Goal: Task Accomplishment & Management: Manage account settings

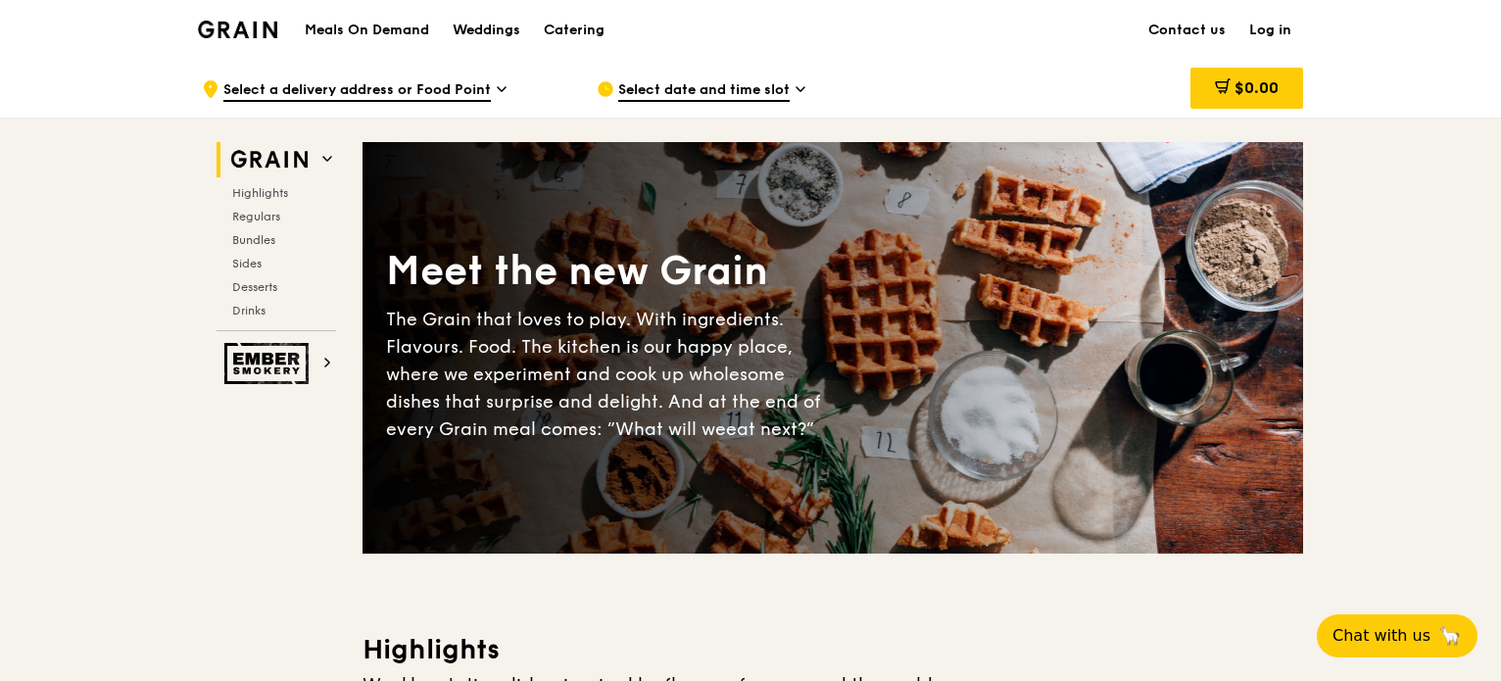
click at [1272, 32] on link "Log in" at bounding box center [1270, 30] width 66 height 59
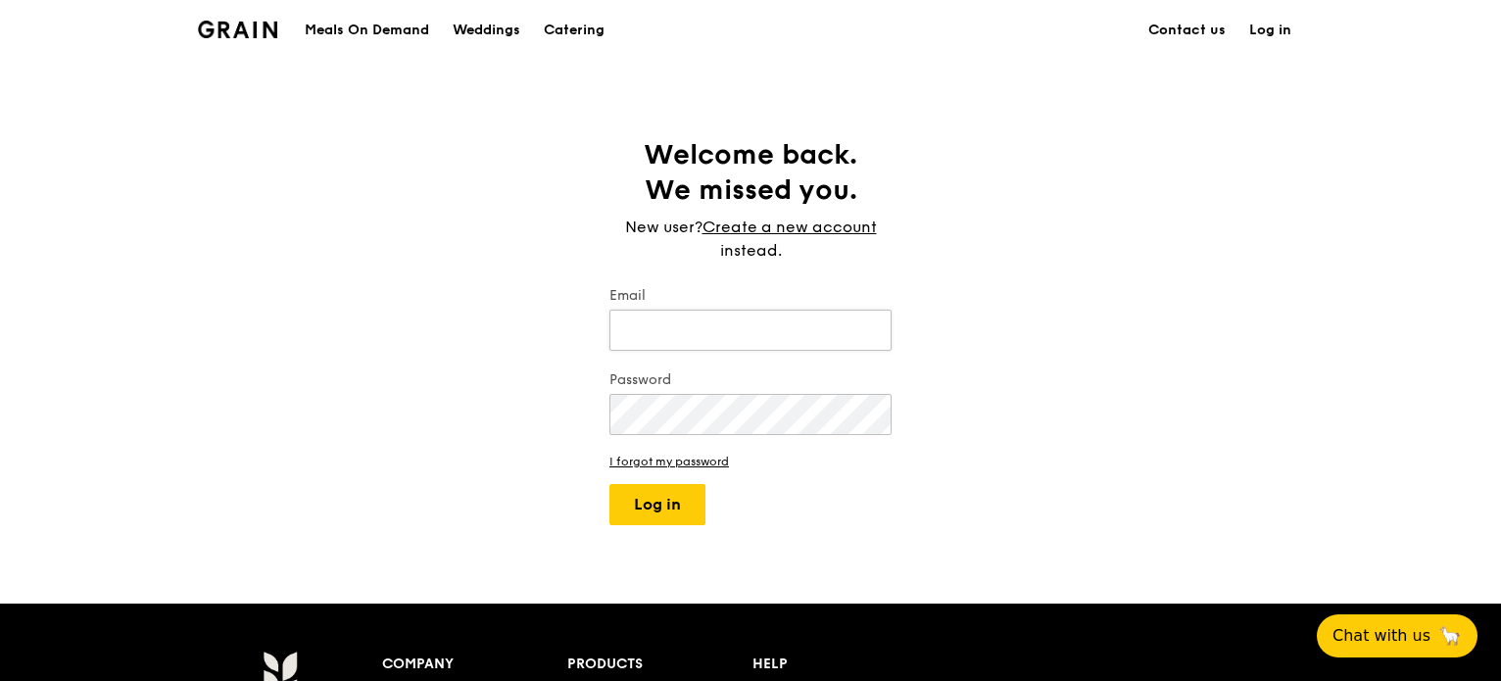
click at [725, 330] on input "Email" at bounding box center [750, 330] width 282 height 41
type input "[PERSON_NAME][EMAIL_ADDRESS][PERSON_NAME][DOMAIN_NAME]"
click at [673, 512] on button "Log in" at bounding box center [657, 504] width 96 height 41
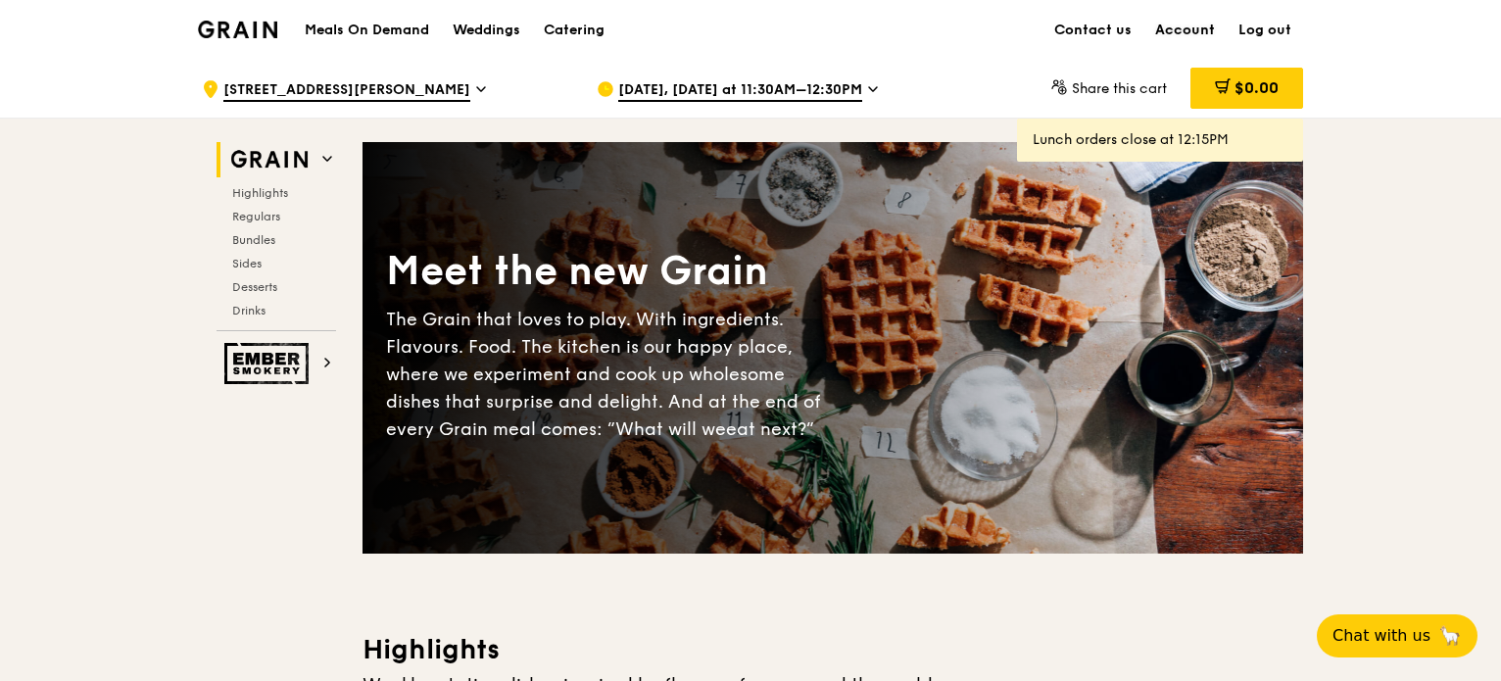
click at [1191, 28] on link "Account" at bounding box center [1184, 30] width 83 height 59
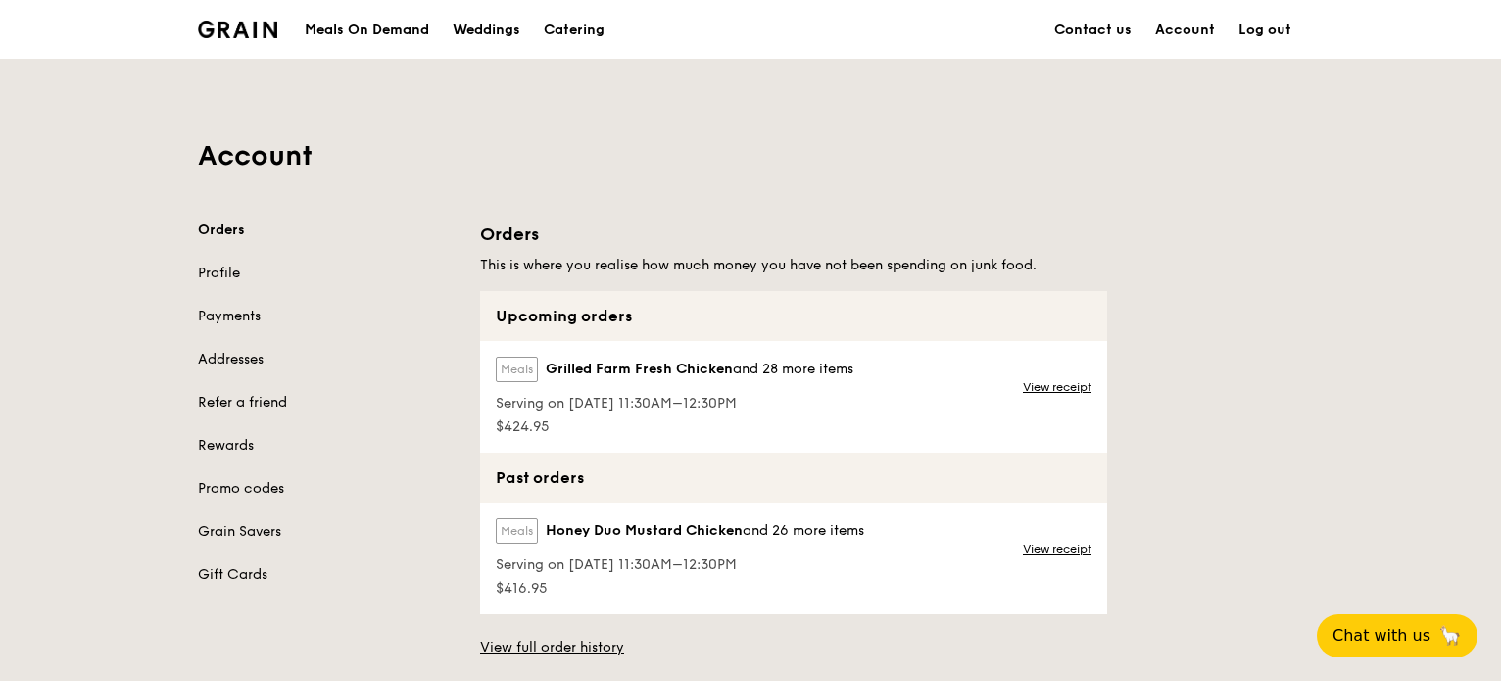
scroll to position [98, 0]
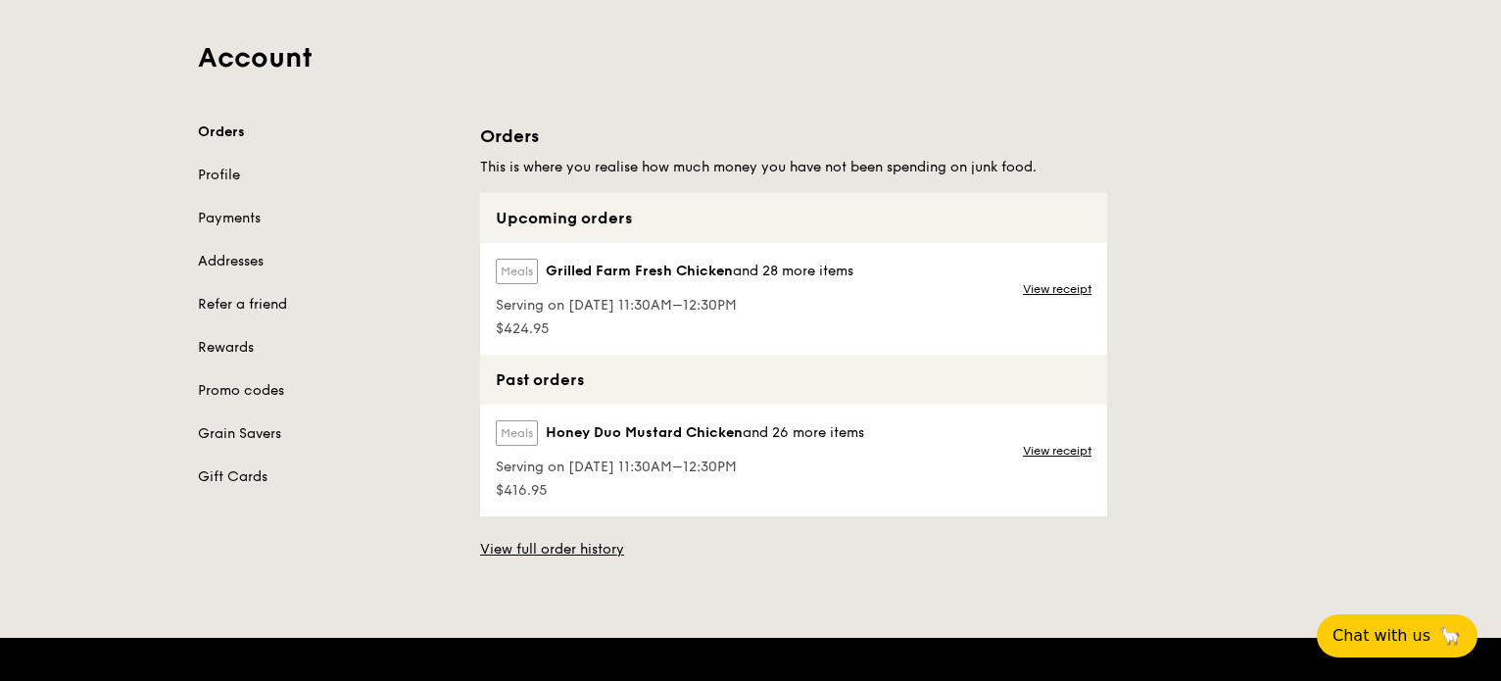
click at [671, 264] on span "Grilled Farm Fresh Chicken" at bounding box center [639, 272] width 187 height 20
click at [588, 544] on link "View full order history" at bounding box center [552, 550] width 144 height 20
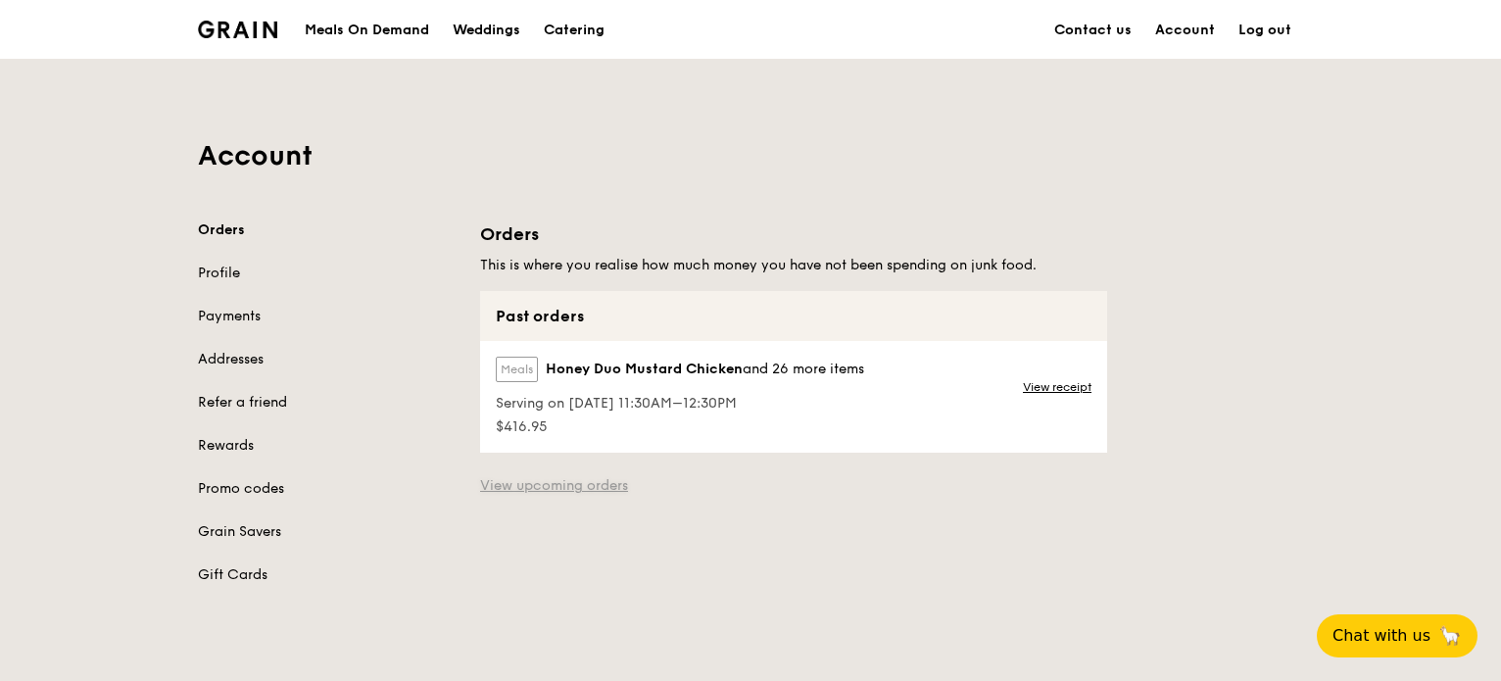
click at [599, 492] on link "View upcoming orders" at bounding box center [554, 486] width 148 height 20
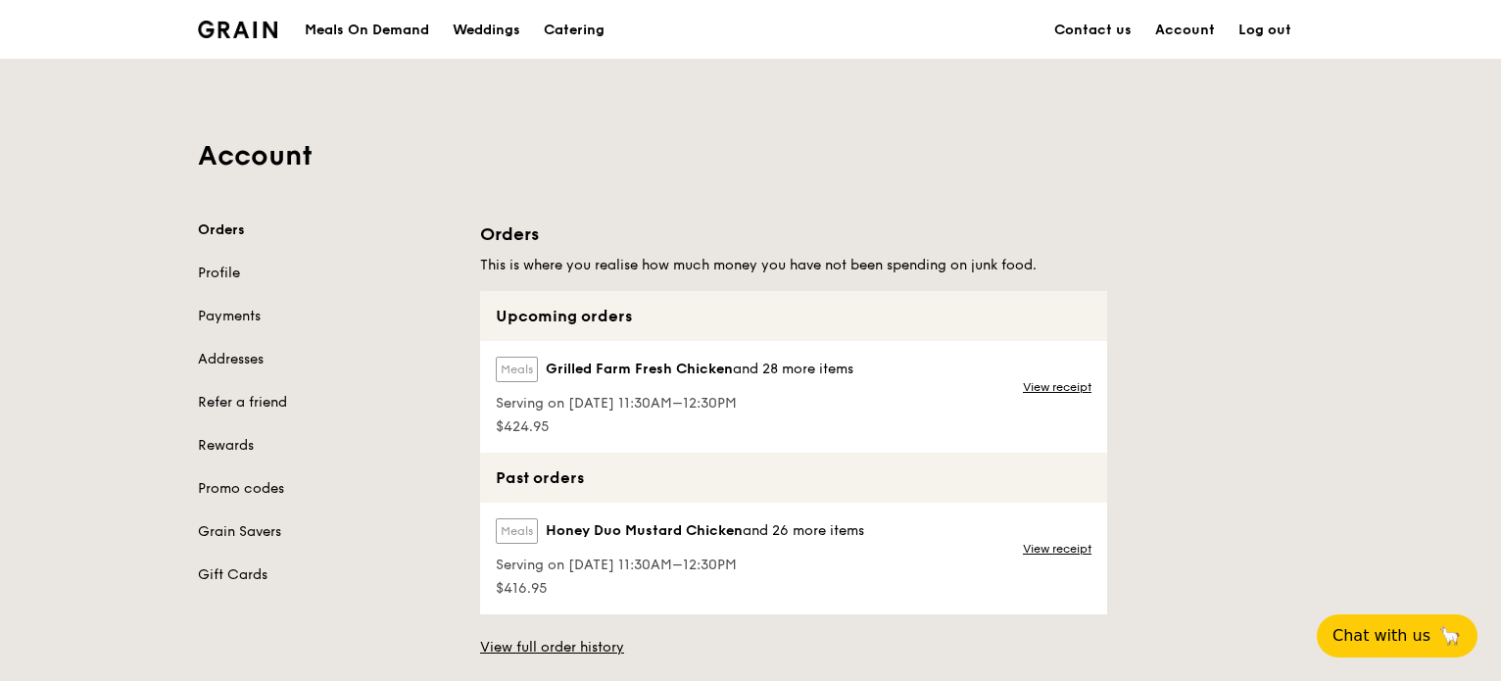
click at [570, 313] on div "Upcoming orders" at bounding box center [793, 316] width 627 height 50
click at [525, 374] on label "Meals" at bounding box center [517, 369] width 42 height 25
click at [736, 407] on span "Serving on [DATE] 11:30AM–12:30PM" at bounding box center [675, 404] width 358 height 20
click at [562, 426] on span "$424.95" at bounding box center [675, 427] width 358 height 20
click at [1193, 30] on link "Account" at bounding box center [1184, 30] width 83 height 59
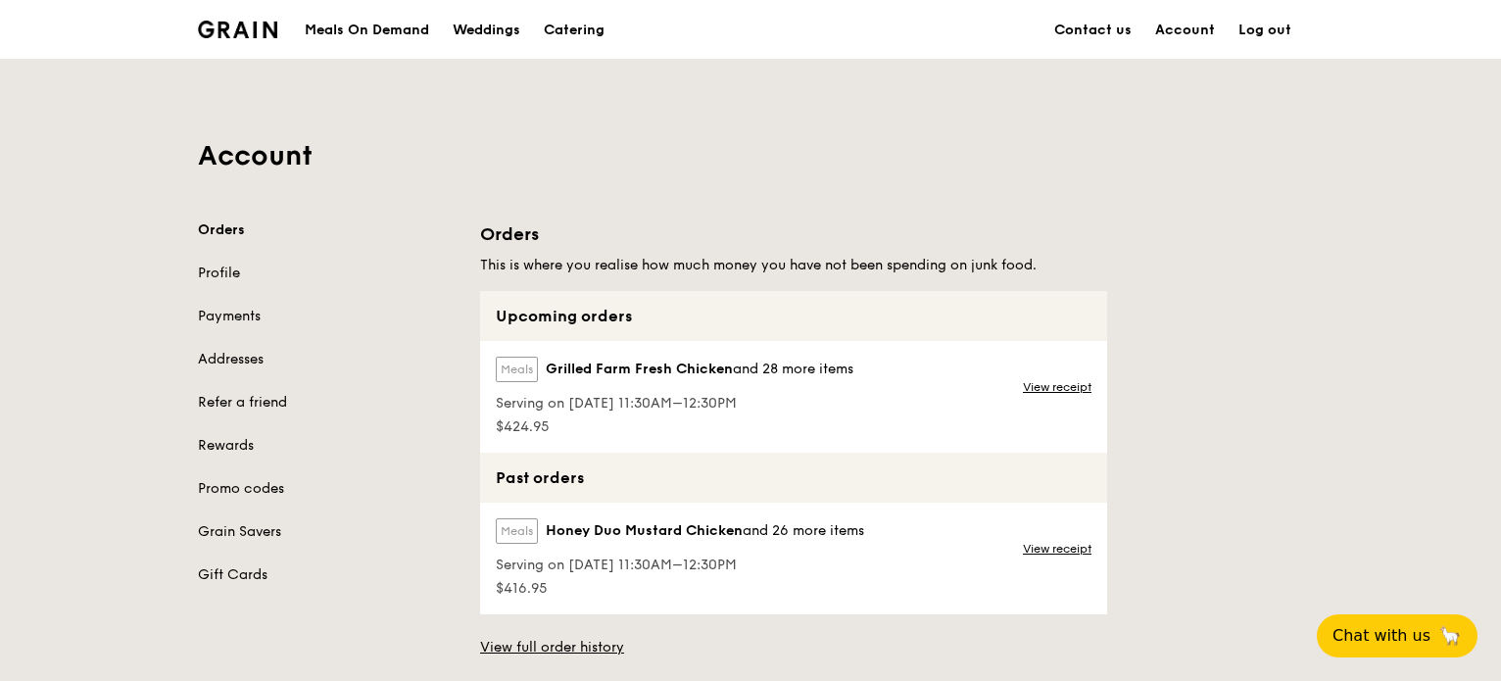
click at [515, 362] on label "Meals" at bounding box center [517, 369] width 42 height 25
click at [859, 401] on div "Meals Grilled Farm Fresh Chicken and 28 more items Serving on [DATE] 11:30AM–12…" at bounding box center [672, 397] width 385 height 112
click at [1039, 391] on link "View receipt" at bounding box center [1057, 387] width 69 height 16
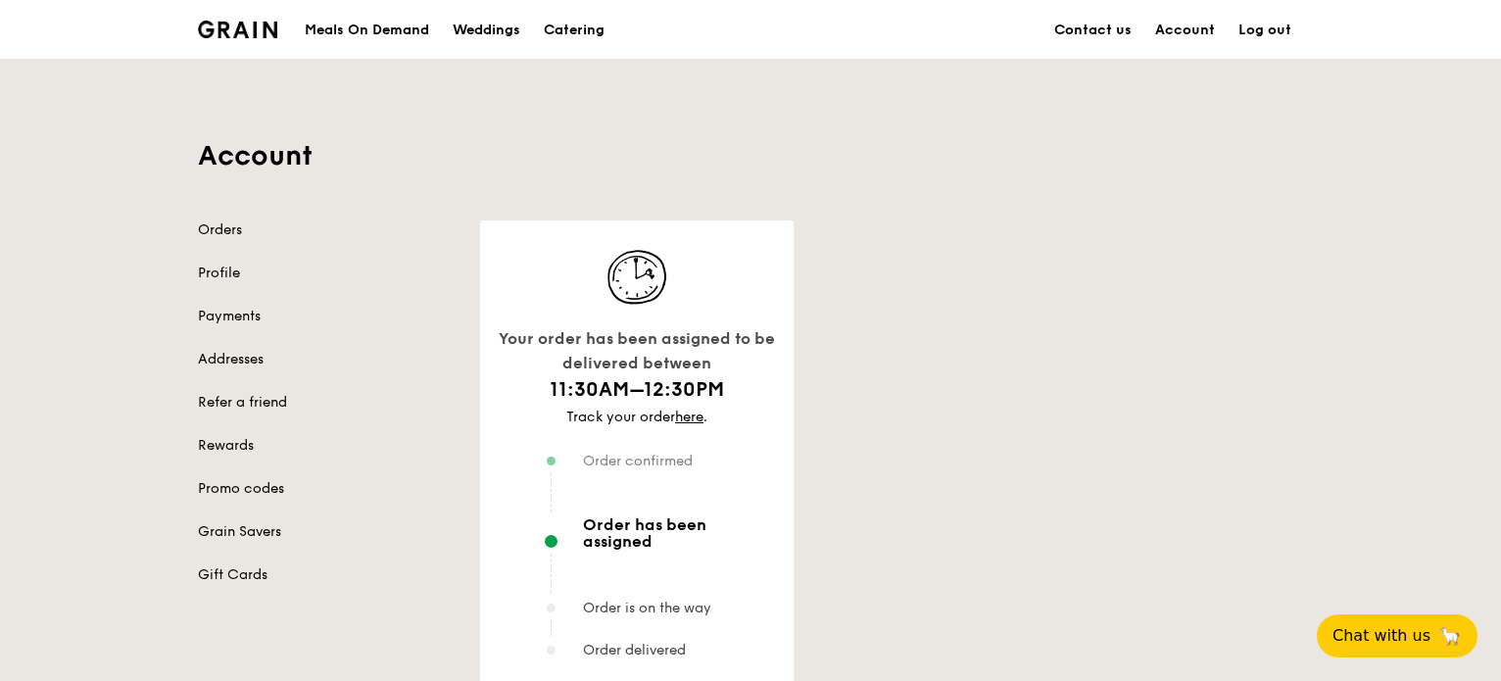
click at [1266, 30] on link "Log out" at bounding box center [1264, 30] width 76 height 59
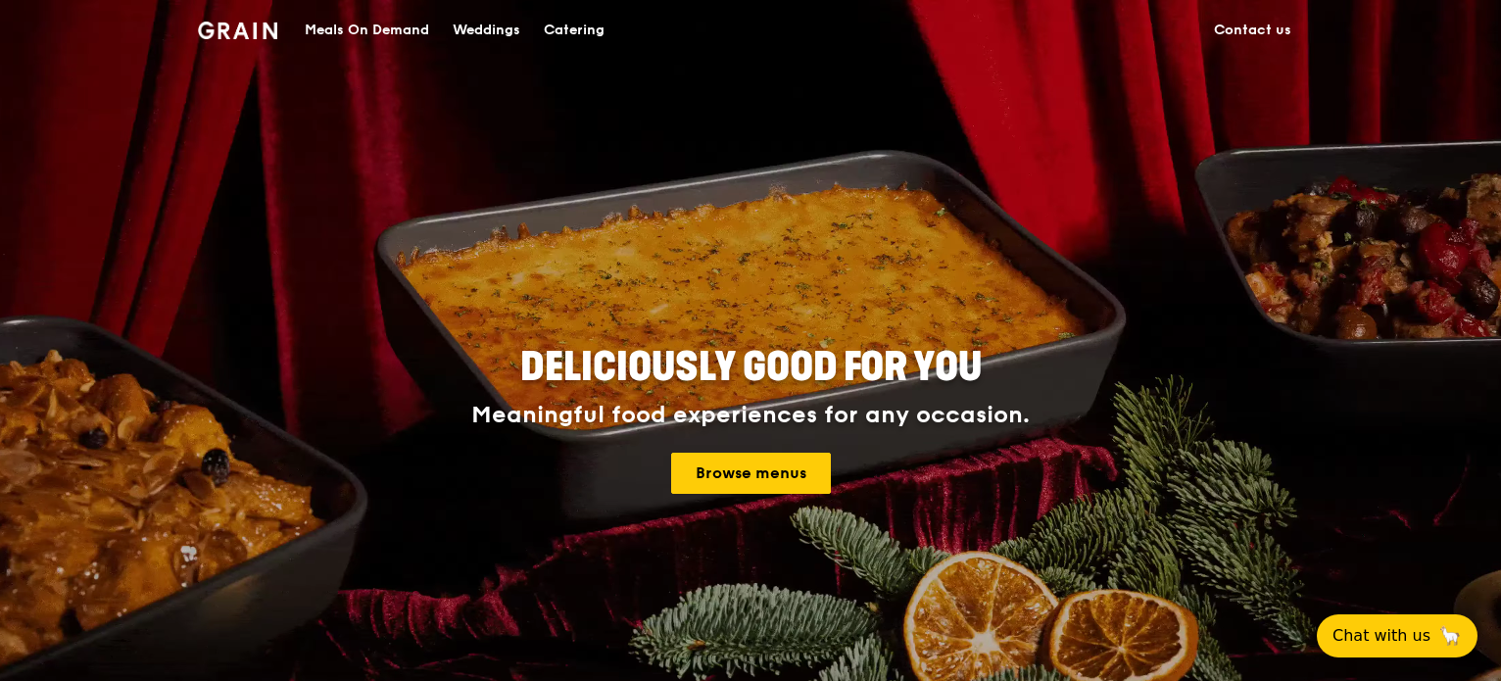
click at [382, 31] on div "Meals On Demand" at bounding box center [367, 30] width 124 height 59
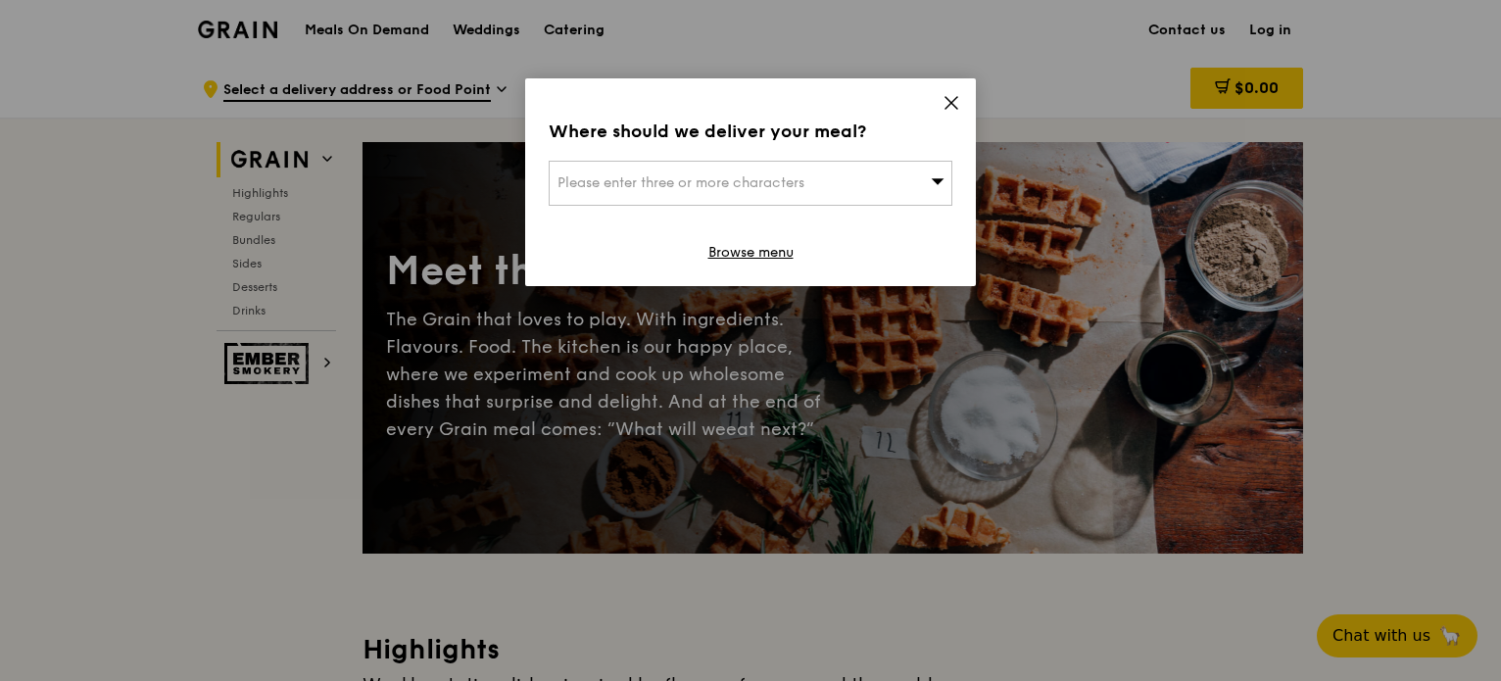
click at [943, 101] on icon at bounding box center [951, 103] width 18 height 18
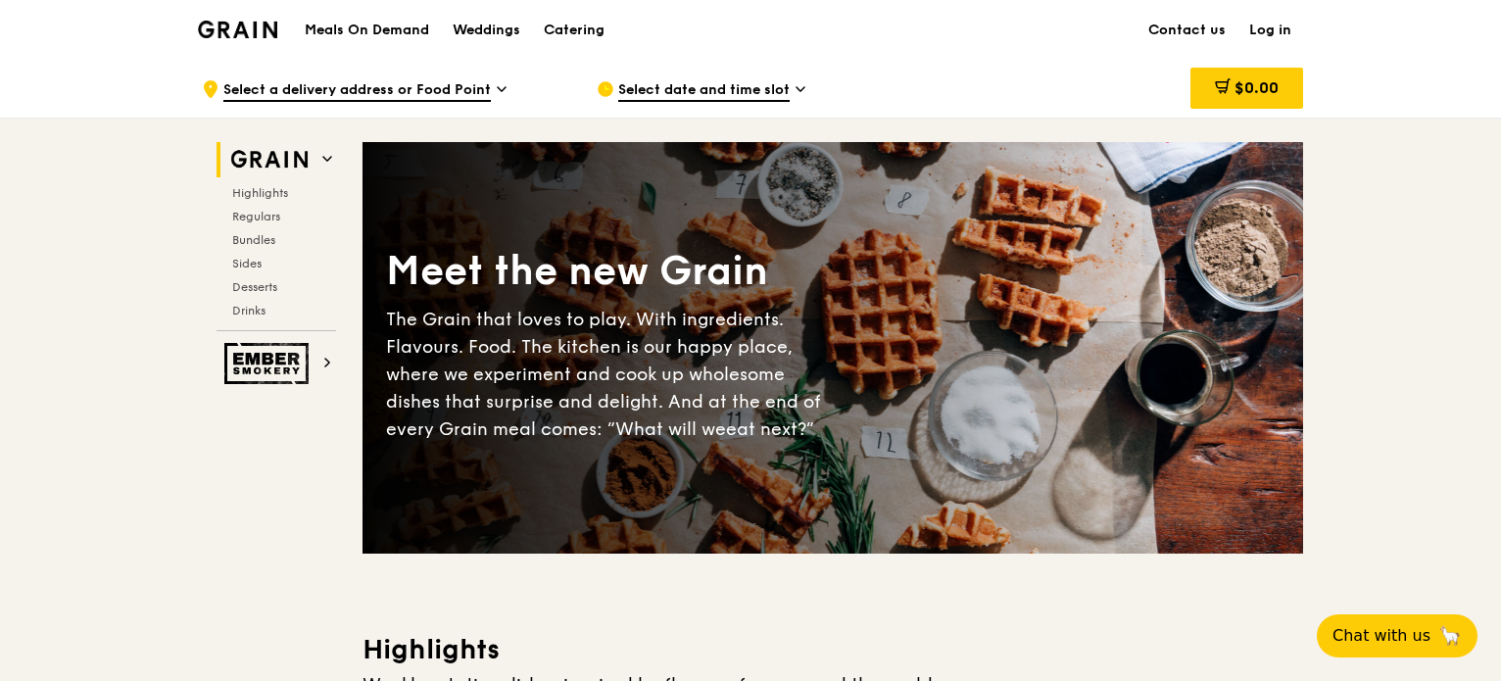
click at [1289, 30] on link "Log in" at bounding box center [1270, 30] width 66 height 59
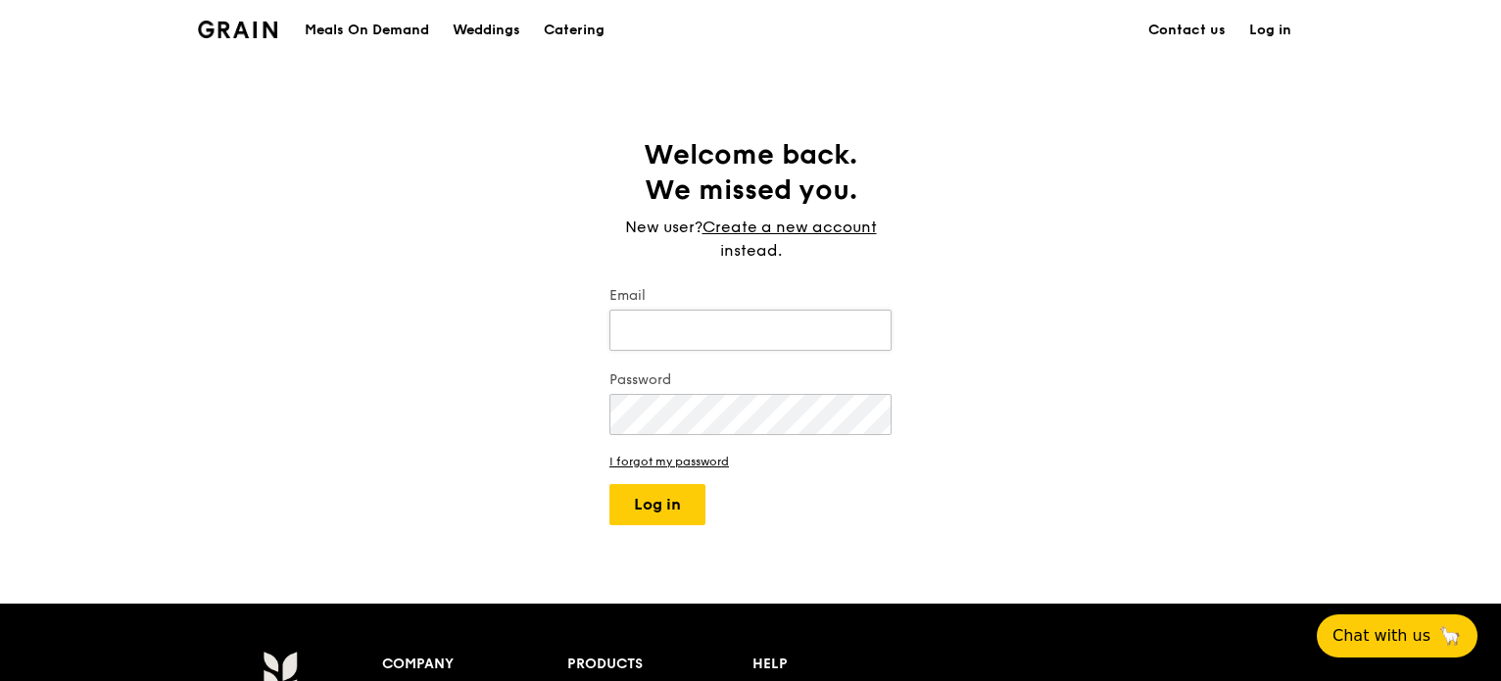
click at [764, 337] on input "Email" at bounding box center [750, 330] width 282 height 41
type input "[PERSON_NAME][EMAIL_ADDRESS][PERSON_NAME][DOMAIN_NAME]"
click at [609, 484] on button "Log in" at bounding box center [657, 504] width 96 height 41
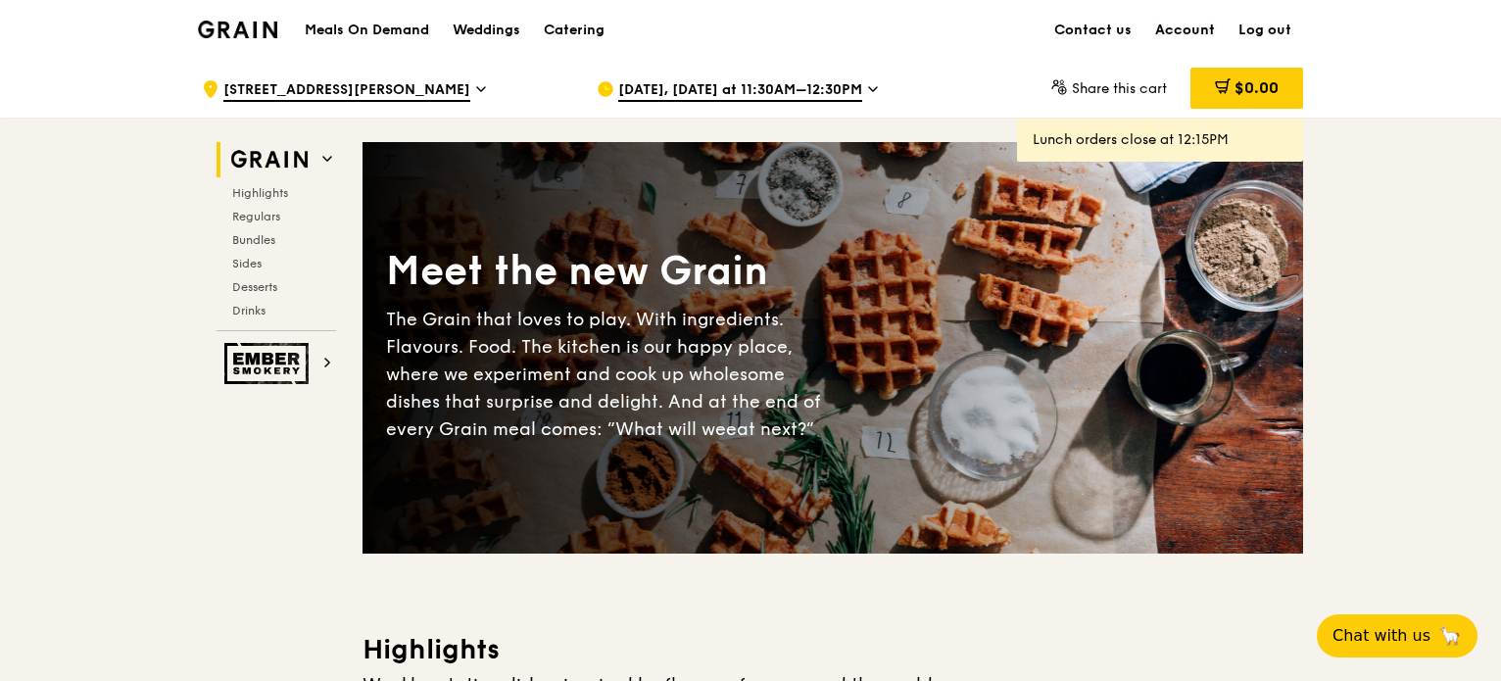
click at [1169, 34] on link "Account" at bounding box center [1184, 30] width 83 height 59
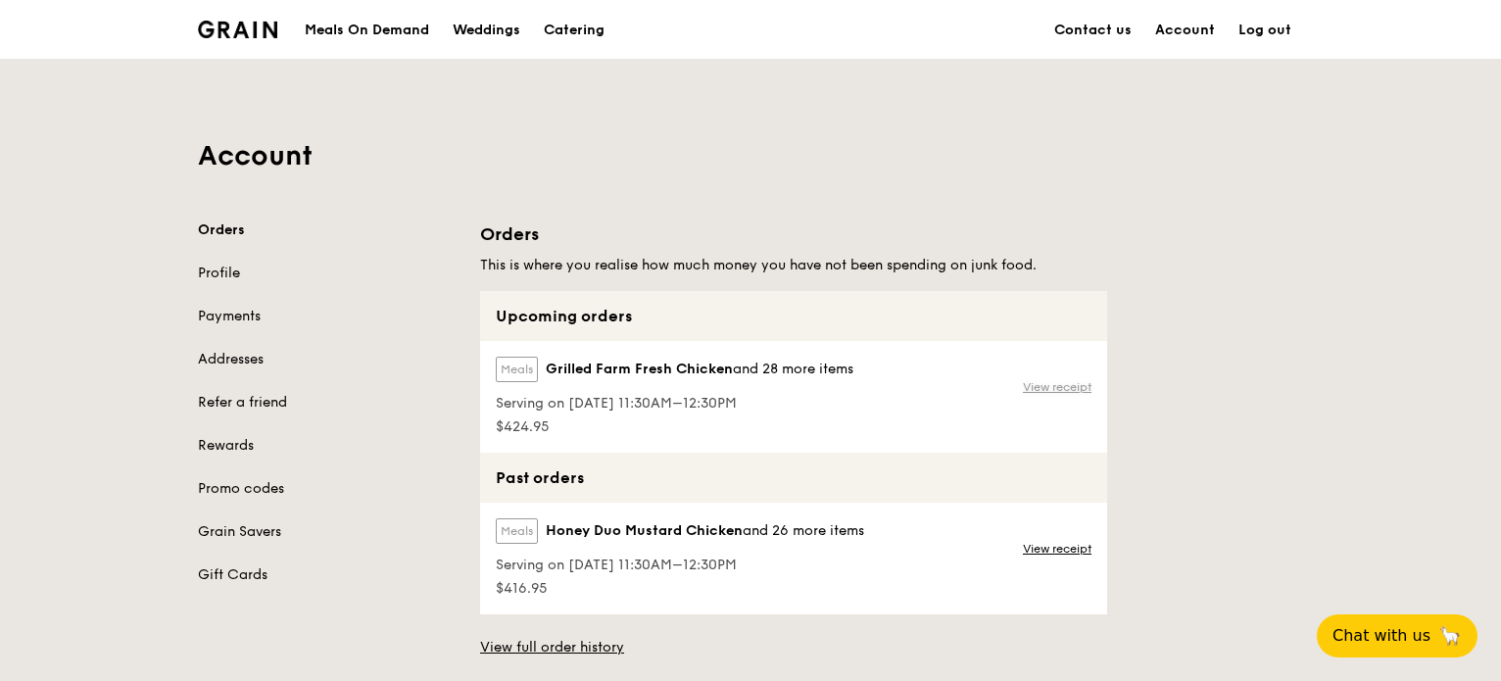
click at [1058, 379] on link "View receipt" at bounding box center [1057, 387] width 69 height 16
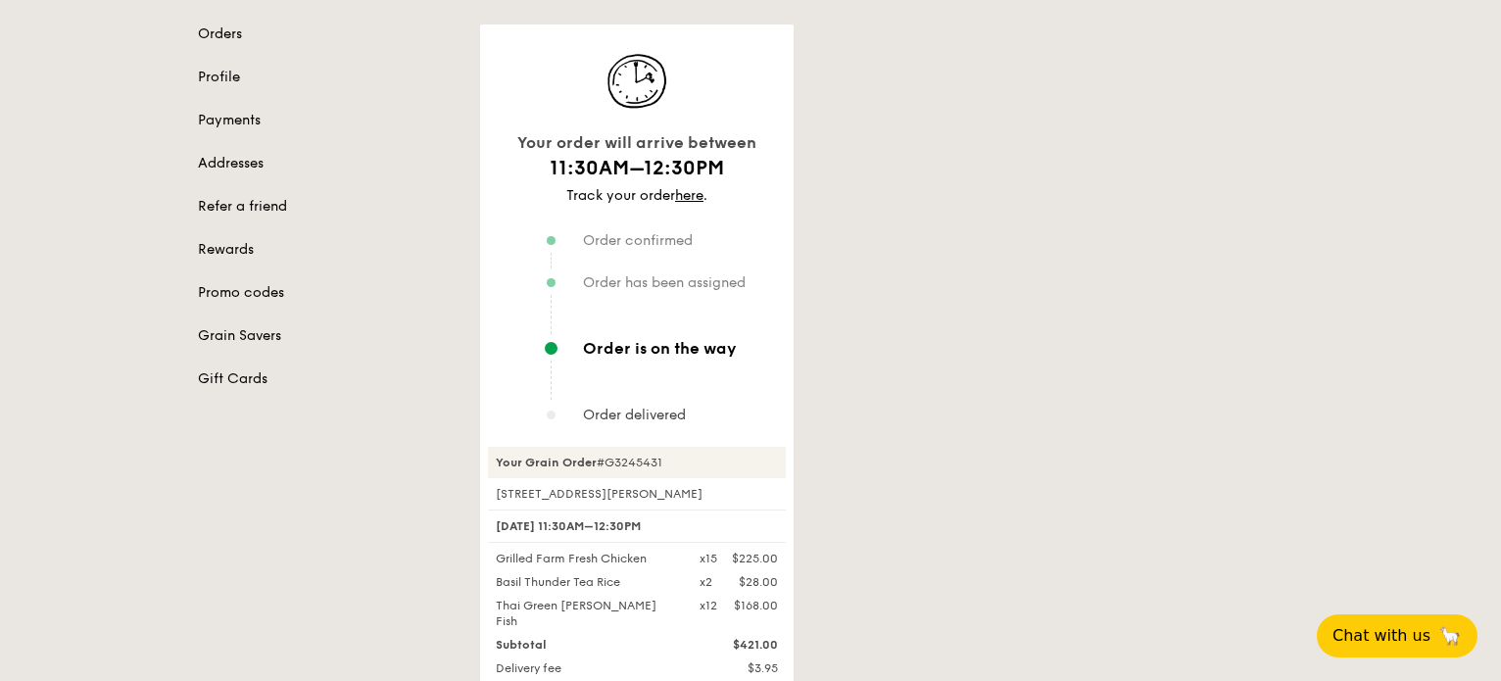
scroll to position [196, 0]
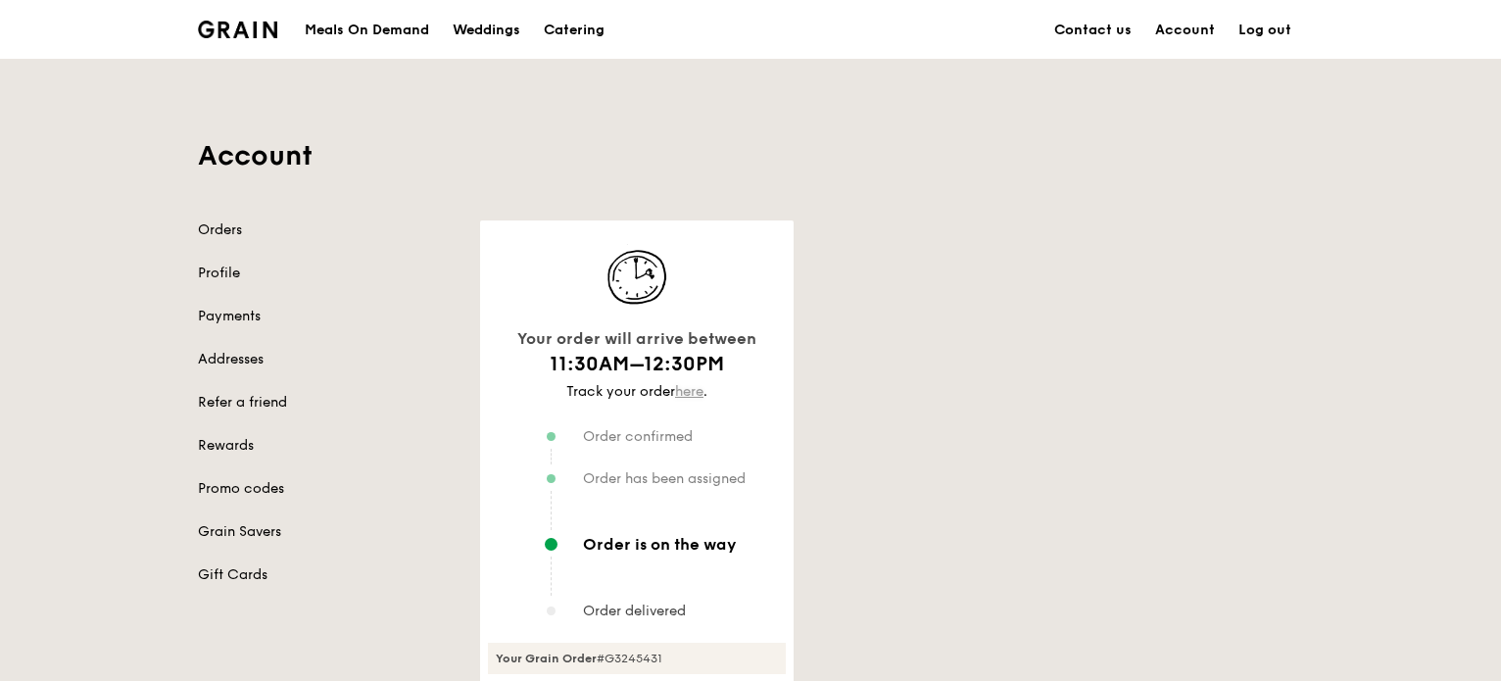
click at [689, 394] on link "here" at bounding box center [689, 391] width 28 height 17
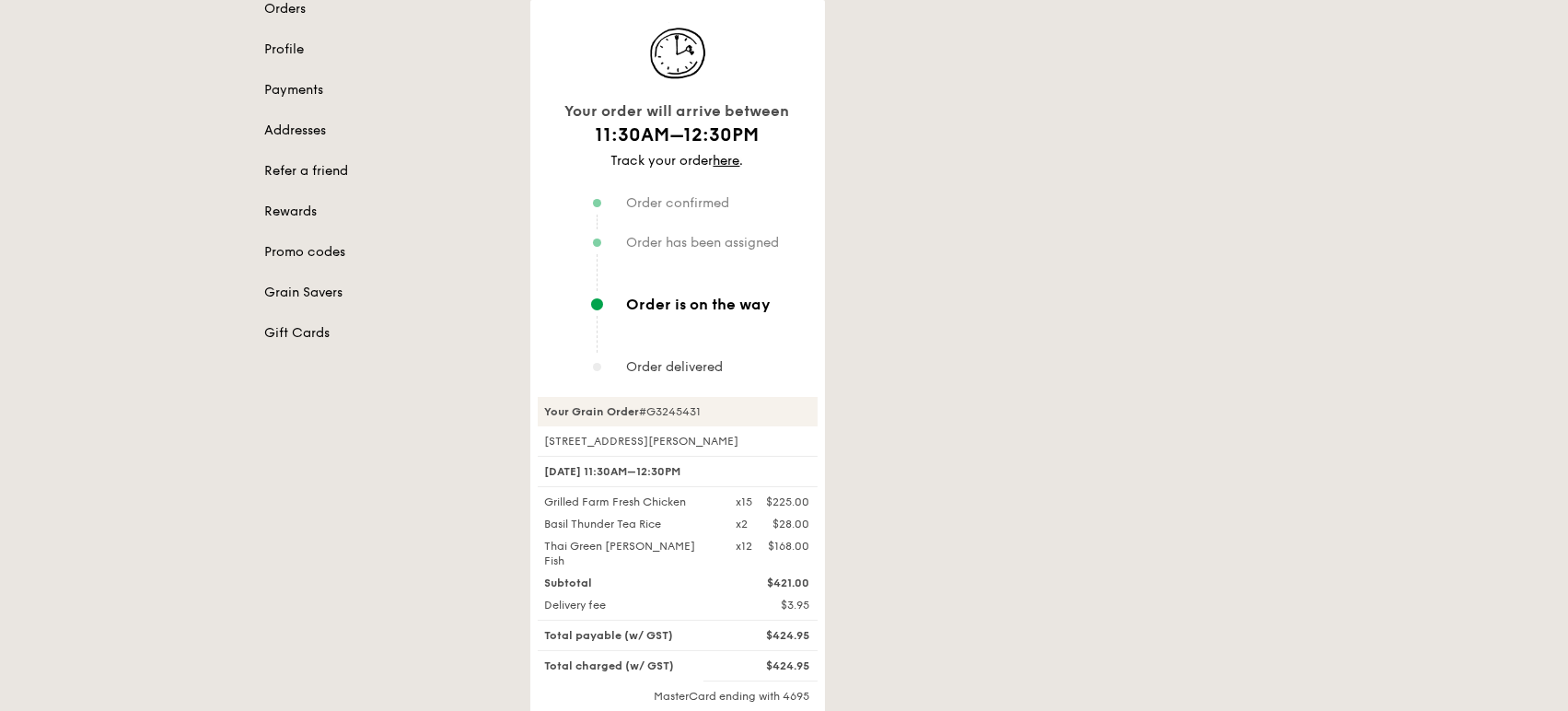
scroll to position [213, 0]
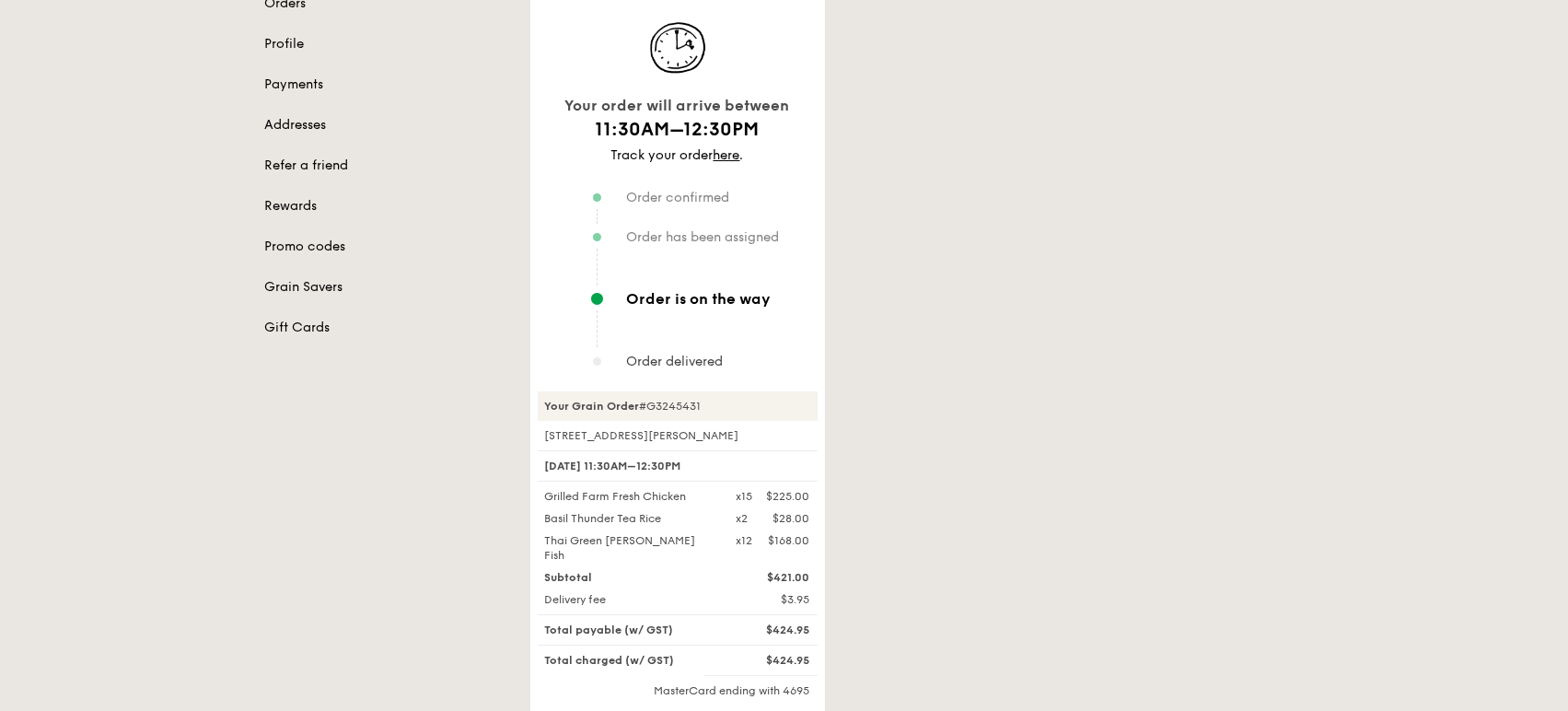
click at [114, 113] on div "Account Orders Profile Payments Addresses Refer a friend Rewards Promo codes Gr…" at bounding box center [784, 343] width 1568 height 1003
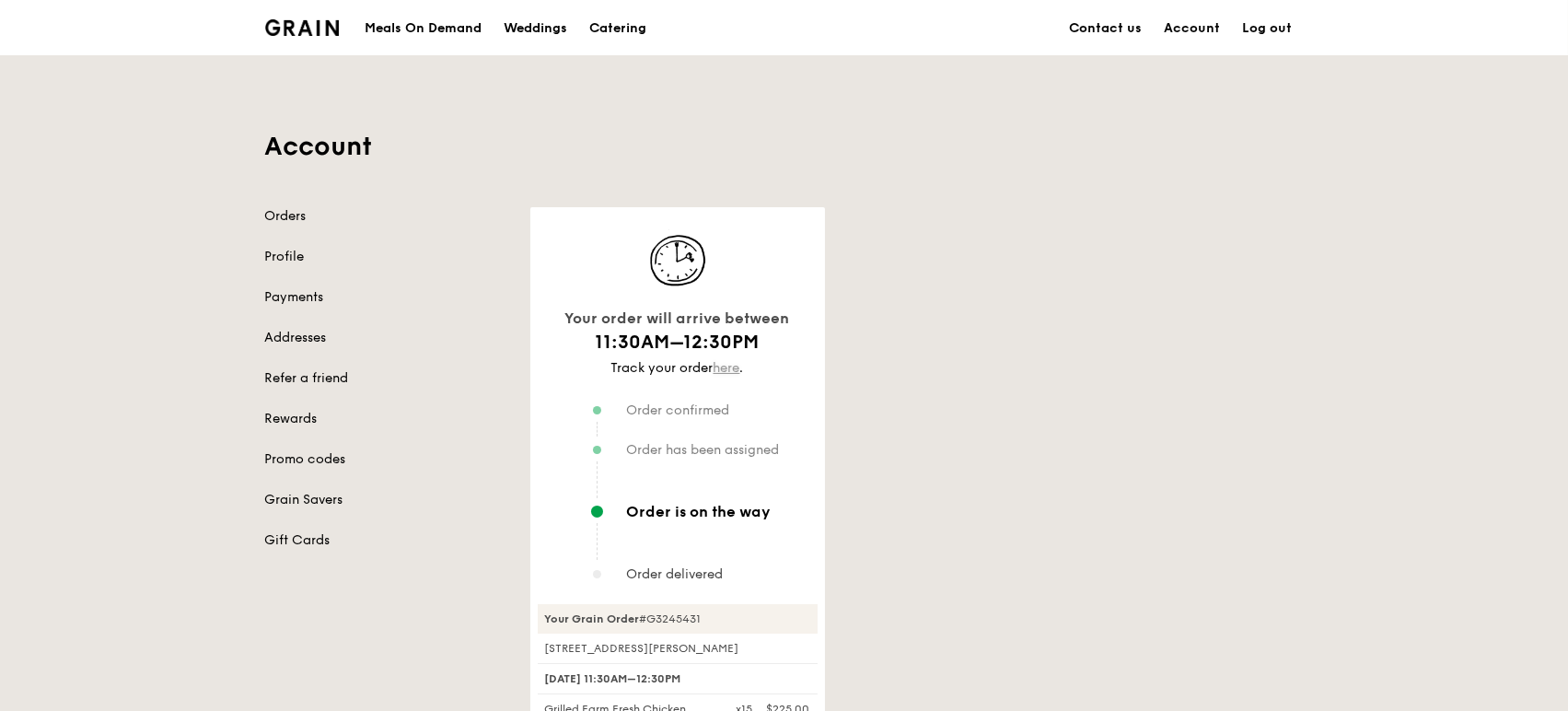
click at [729, 371] on link "here" at bounding box center [727, 368] width 26 height 16
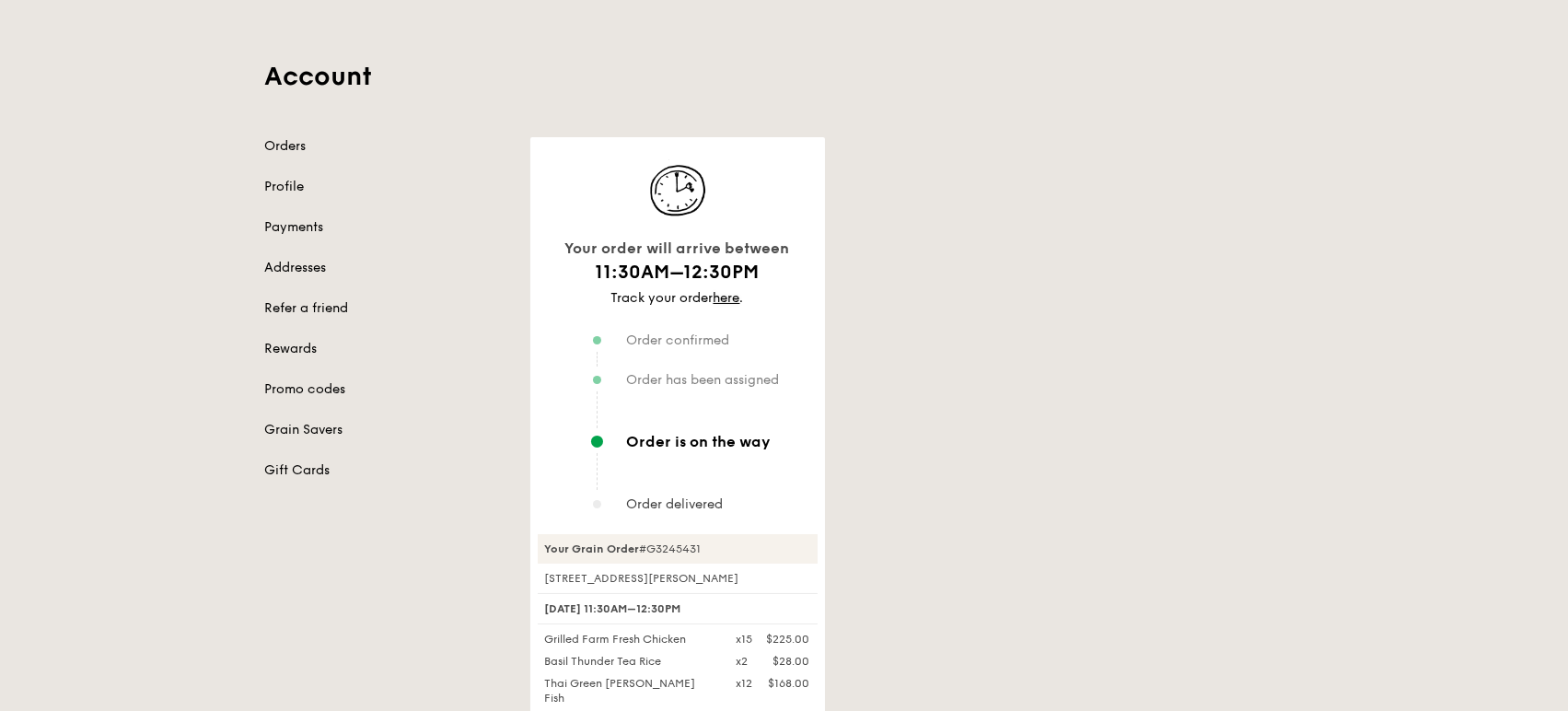
scroll to position [103, 0]
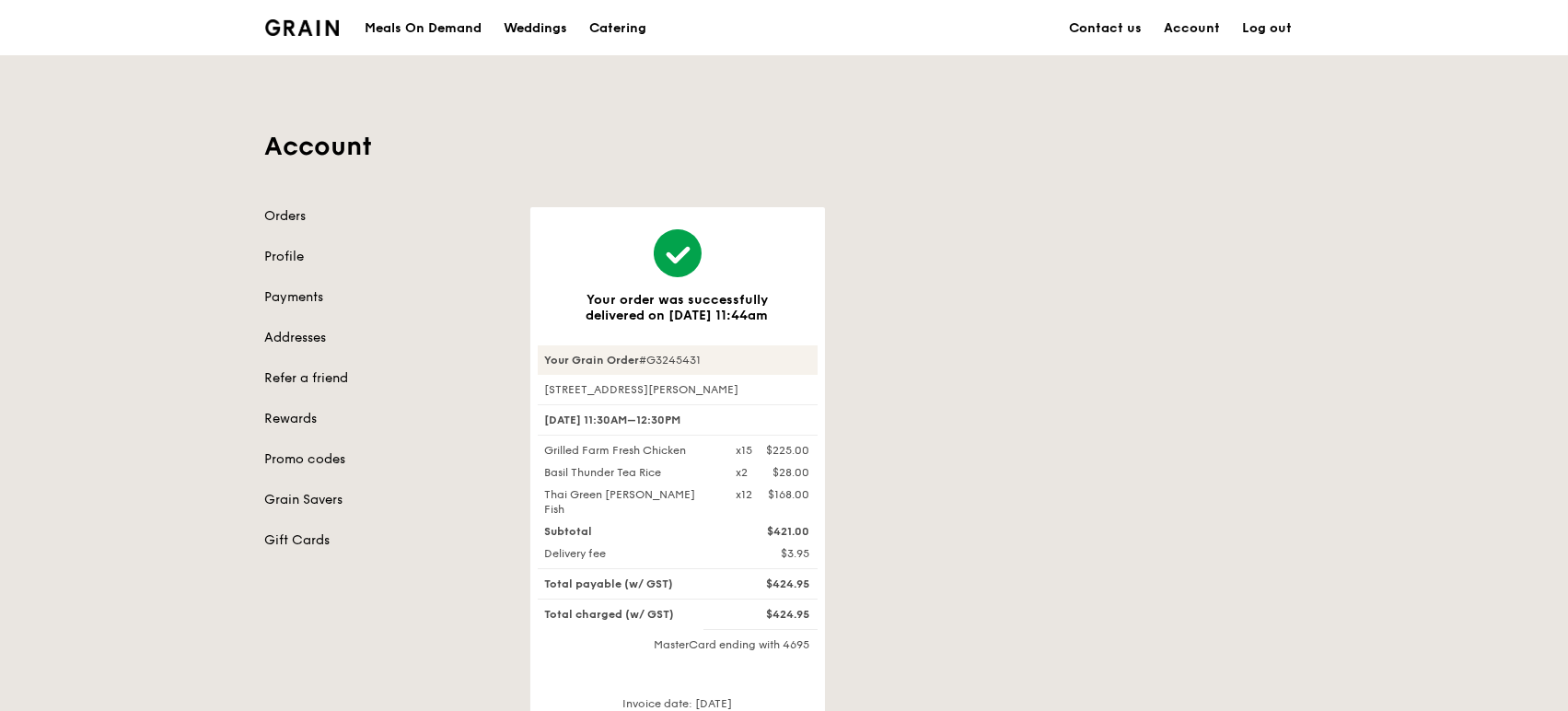
click at [1275, 26] on link "Log out" at bounding box center [1268, 28] width 71 height 55
